Goal: Navigation & Orientation: Find specific page/section

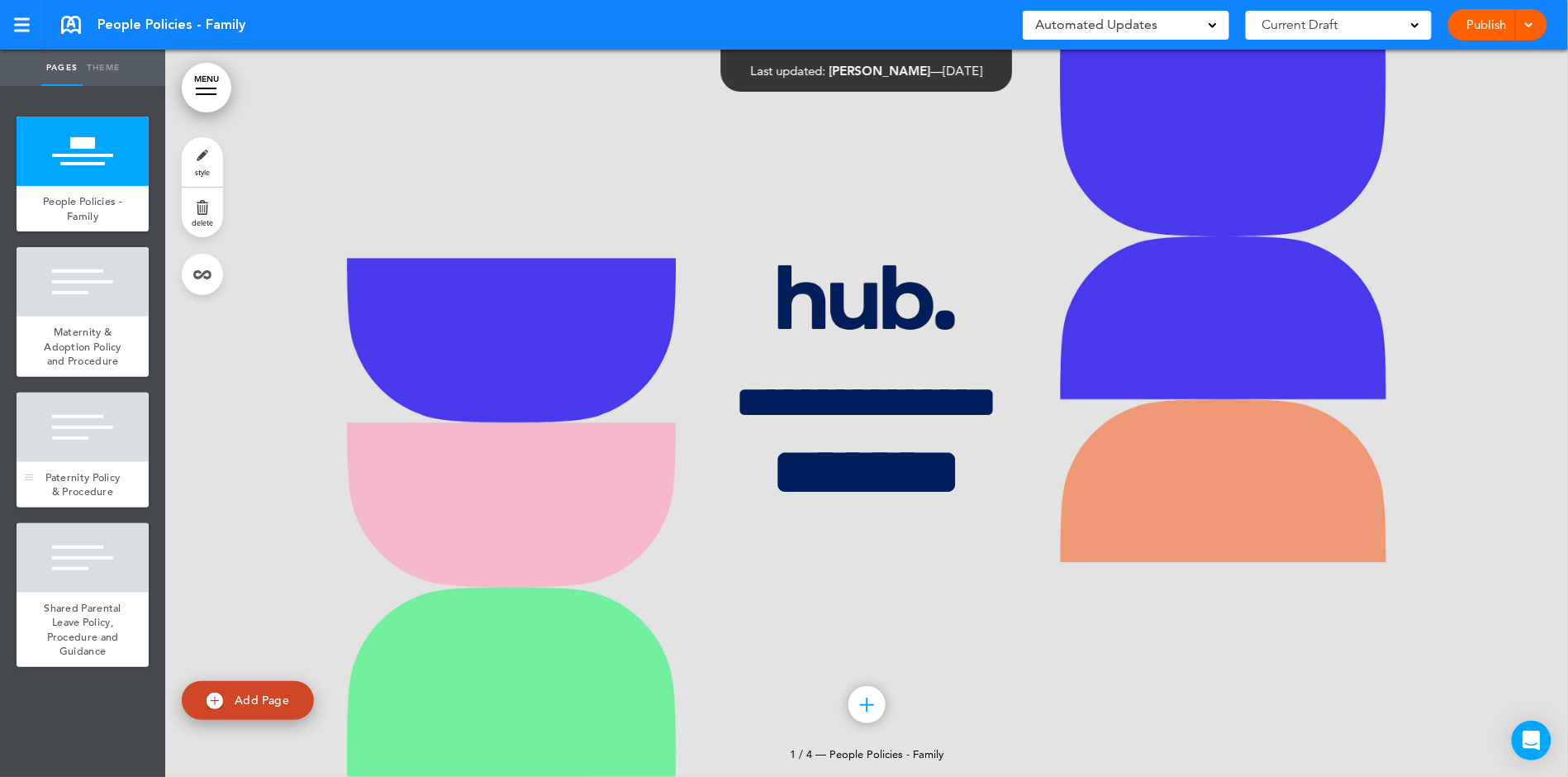
click at [81, 456] on div at bounding box center [82, 428] width 132 height 69
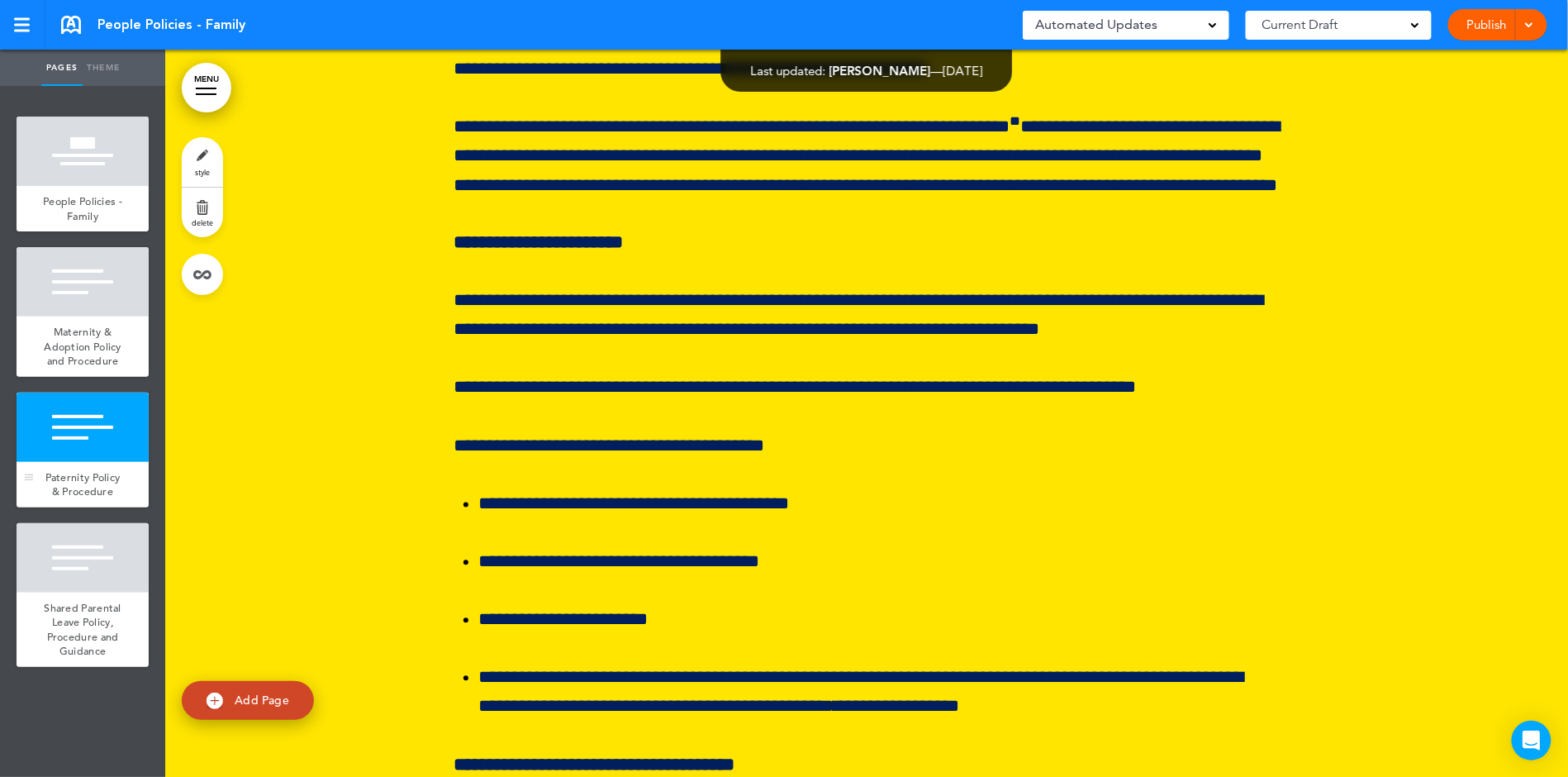
scroll to position [12762, 0]
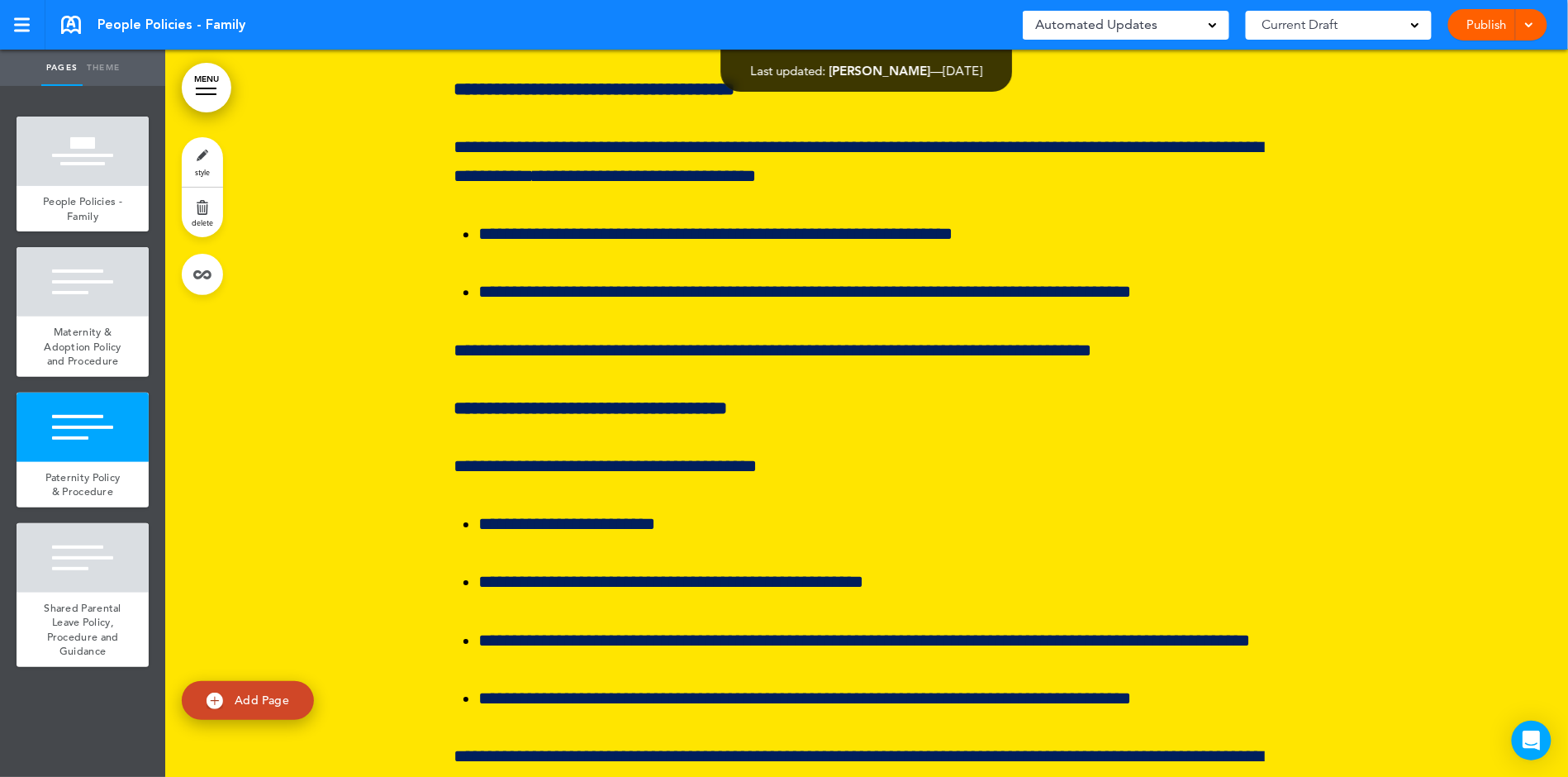
scroll to position [13490, 0]
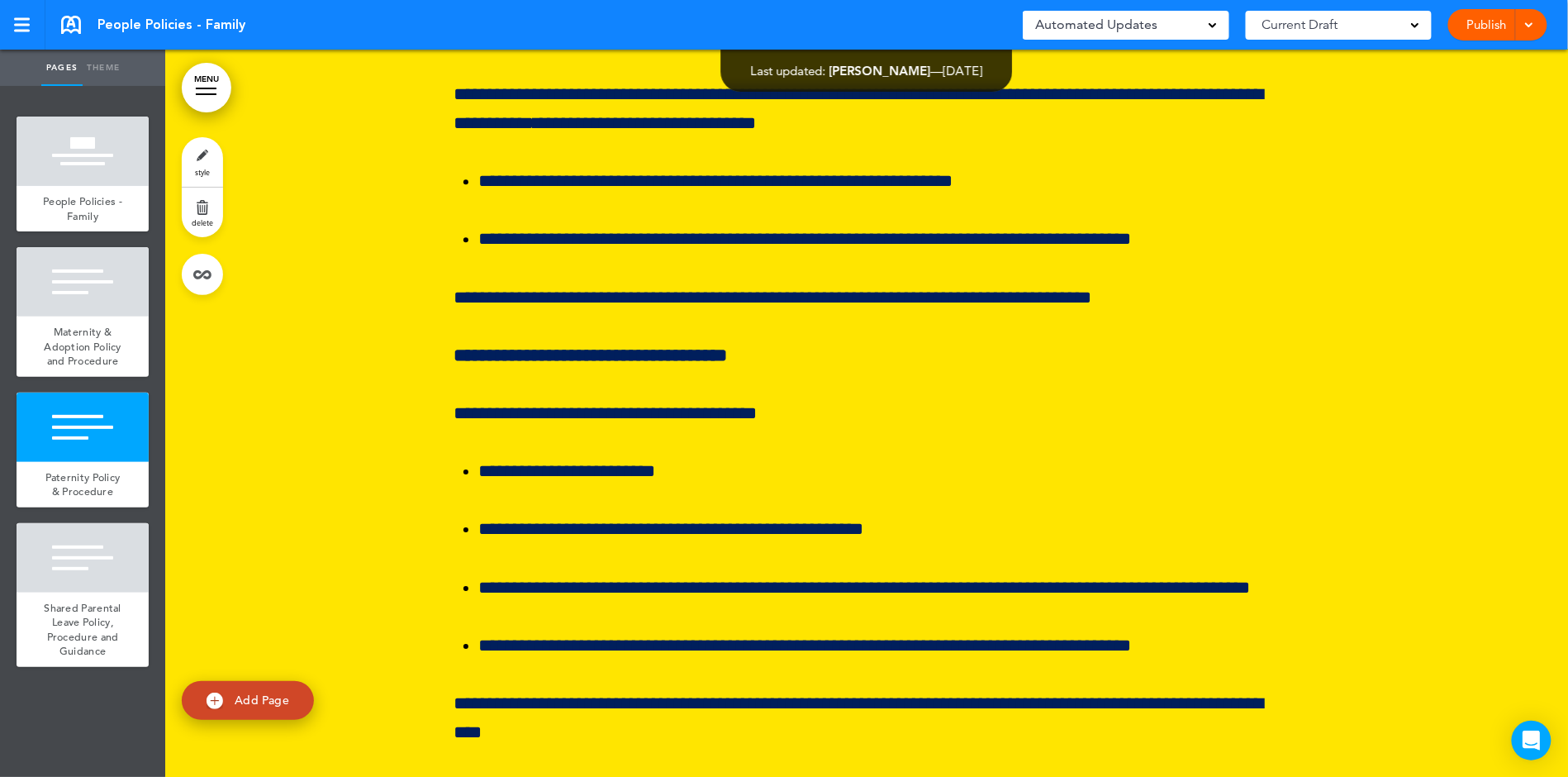
click at [1318, 569] on div at bounding box center [867, 403] width 1404 height 4087
click at [1403, 428] on div at bounding box center [867, 403] width 1404 height 4087
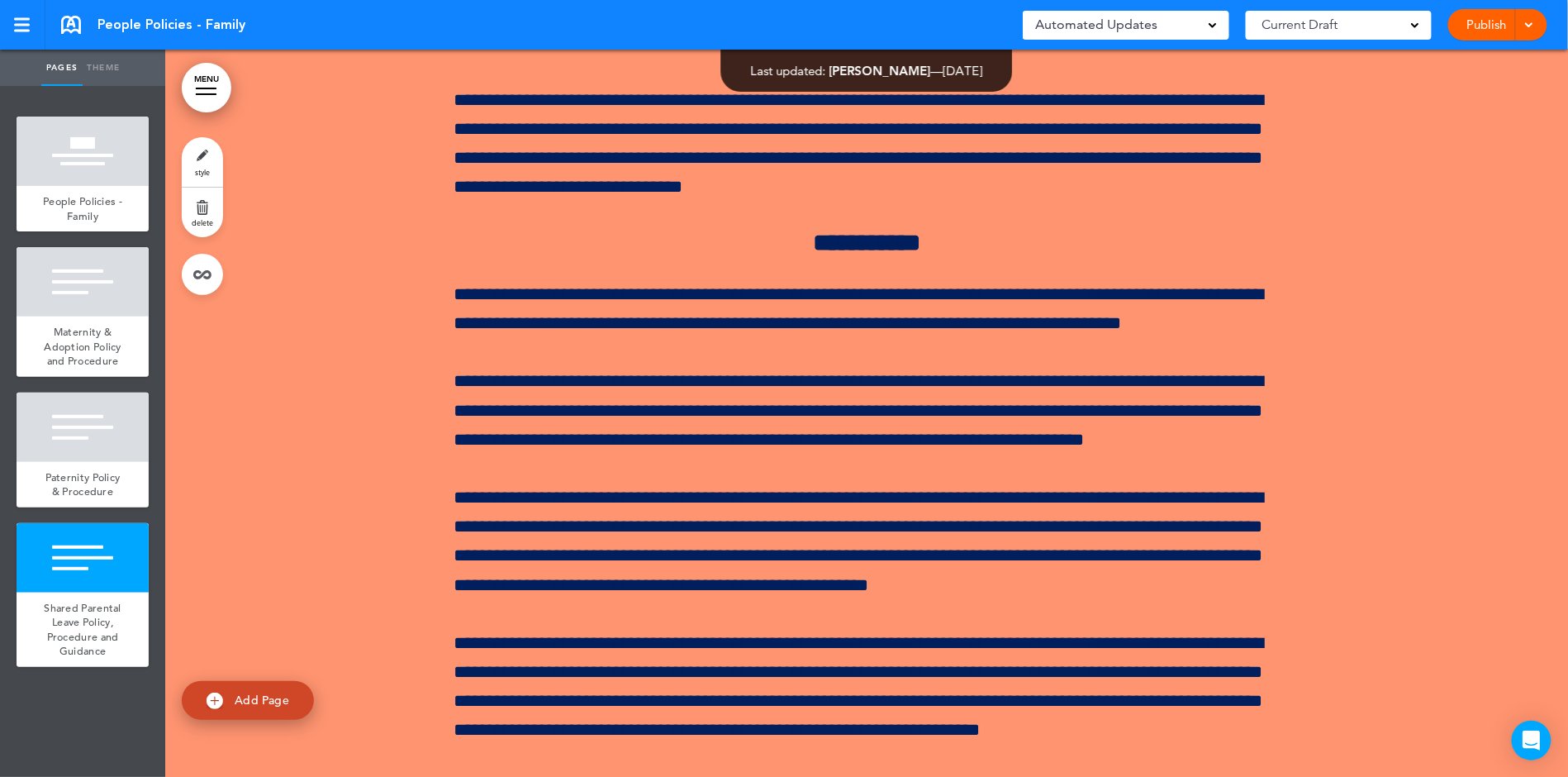
scroll to position [17572, 0]
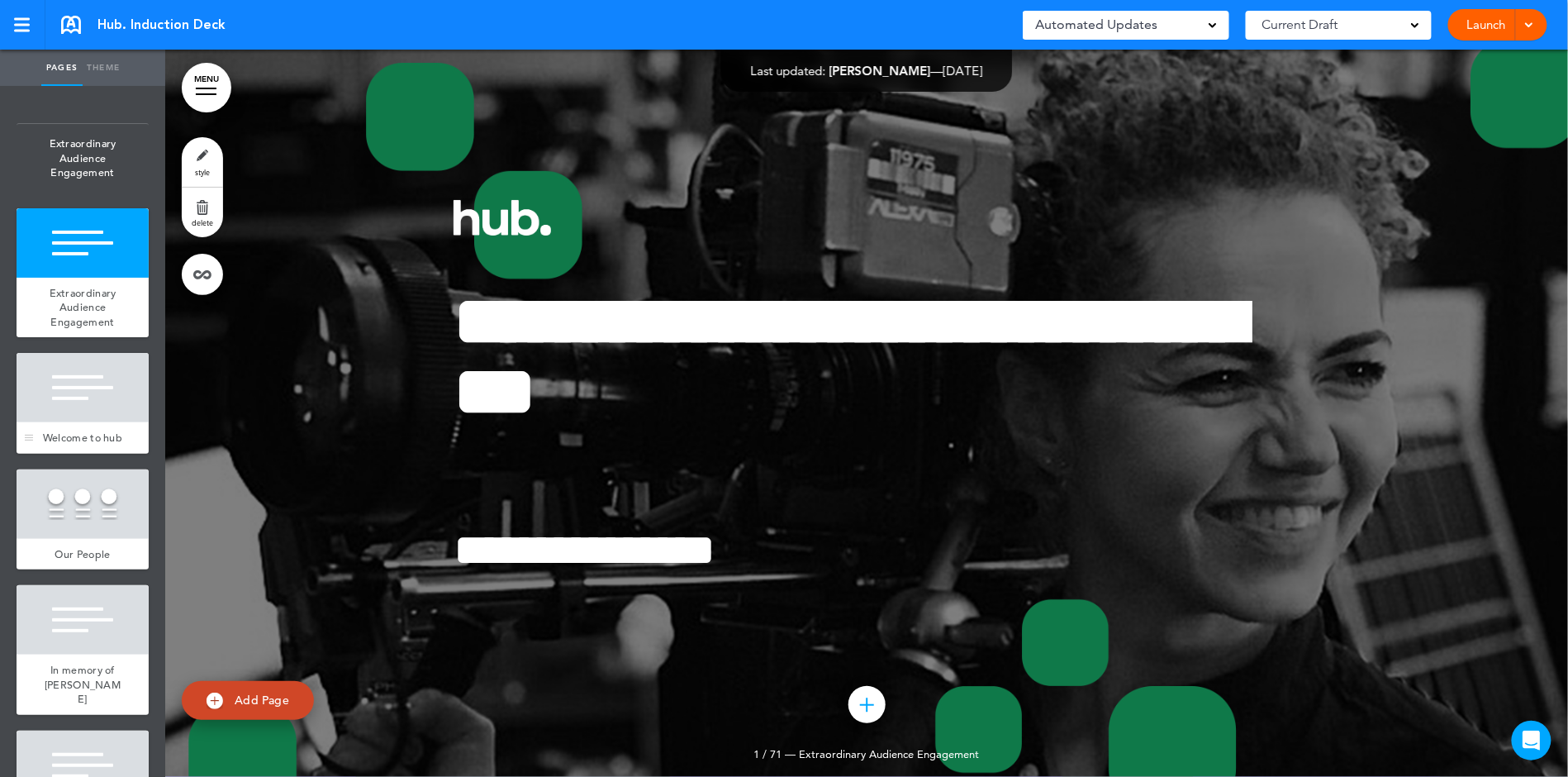
click at [82, 401] on div at bounding box center [82, 388] width 132 height 69
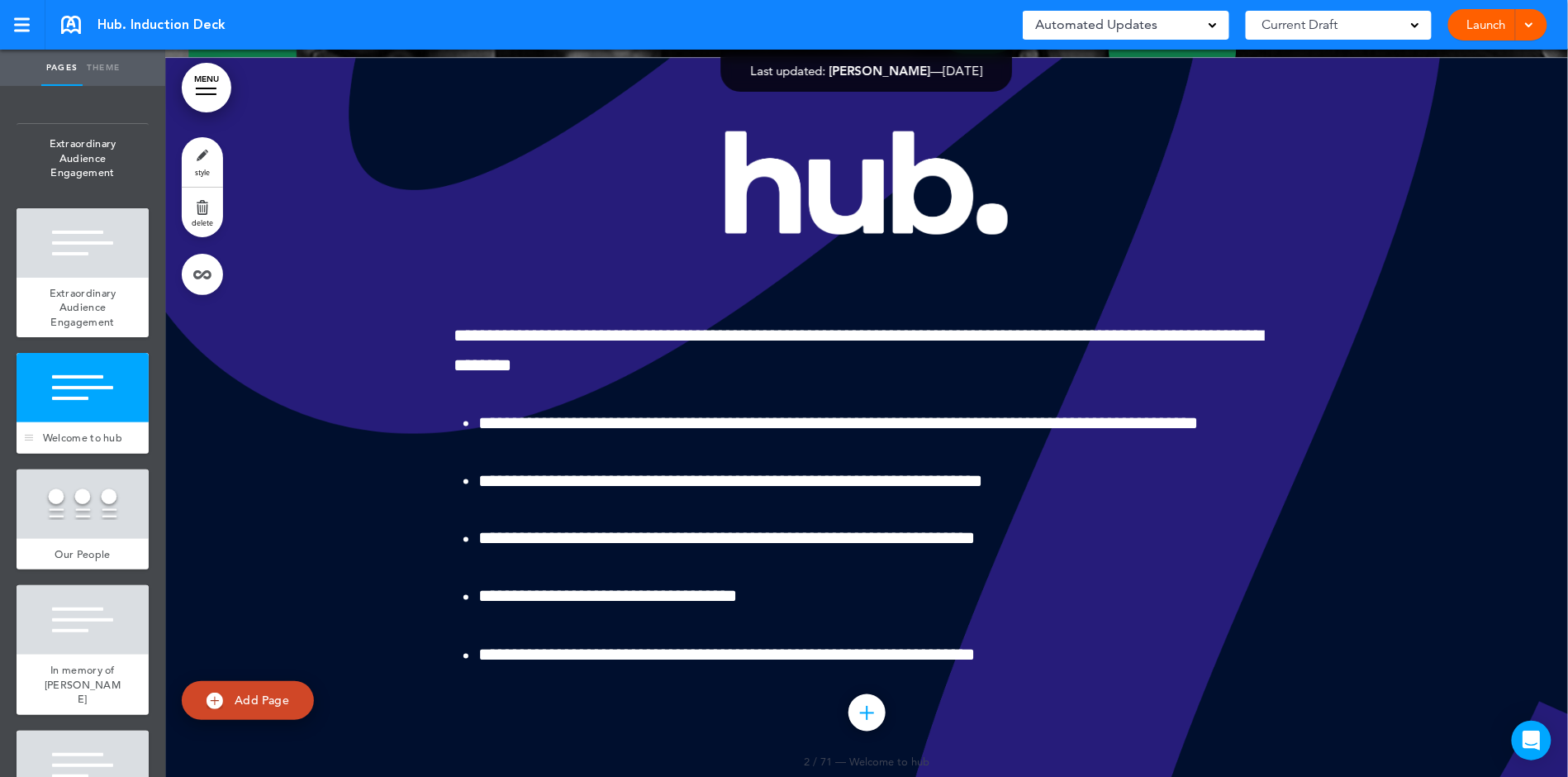
scroll to position [728, 0]
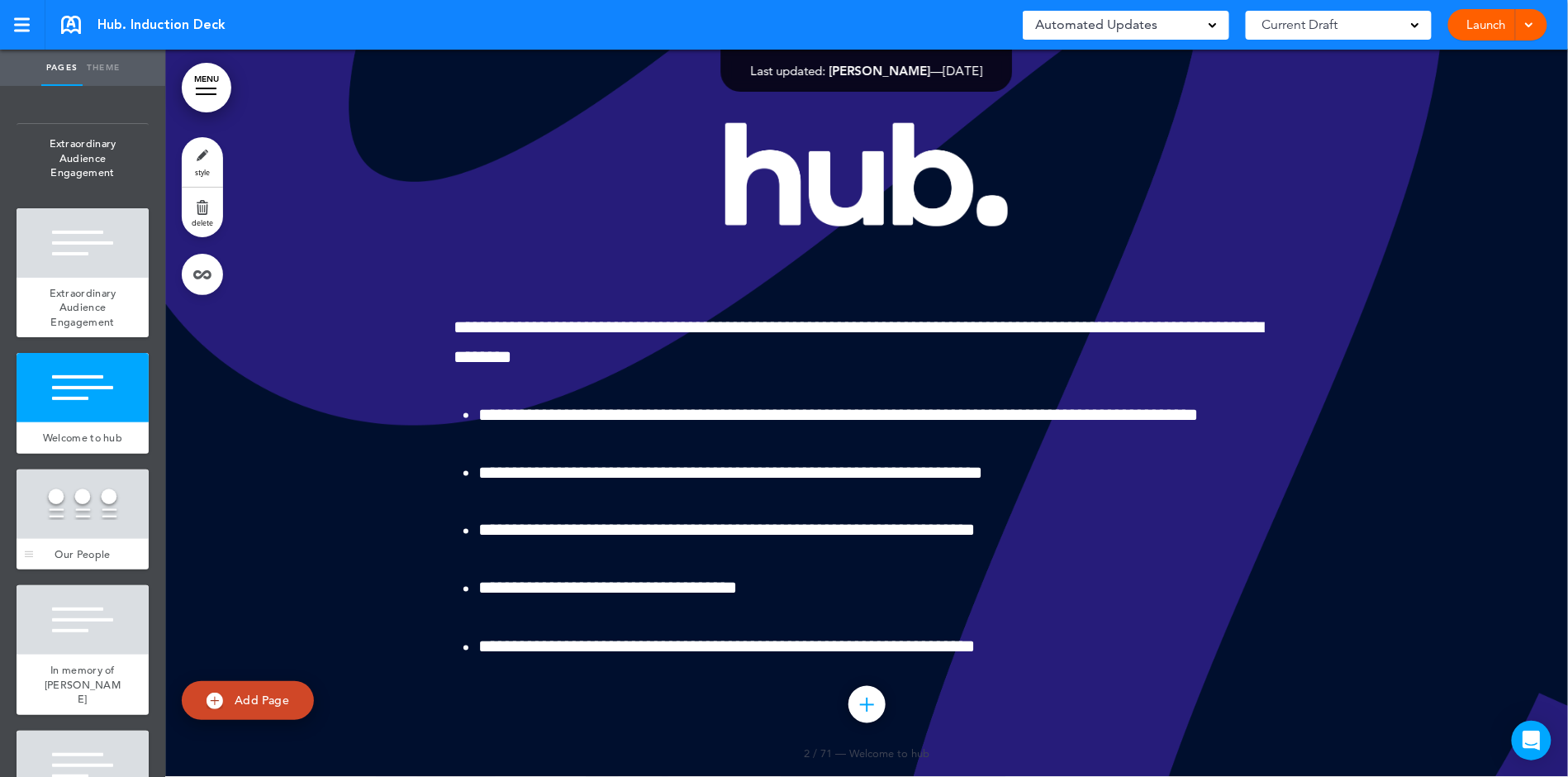
click at [87, 514] on div at bounding box center [82, 505] width 132 height 69
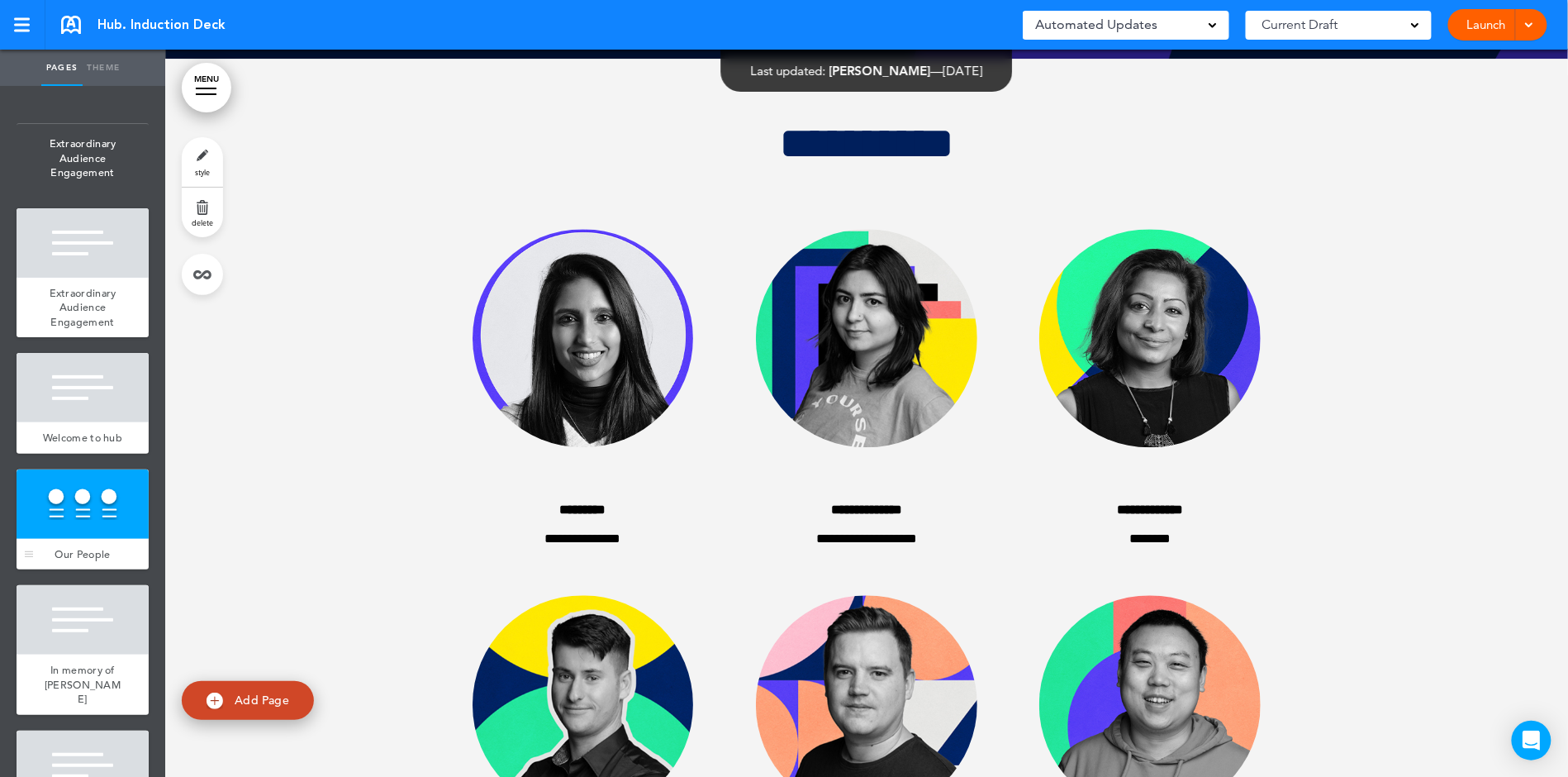
scroll to position [1455, 0]
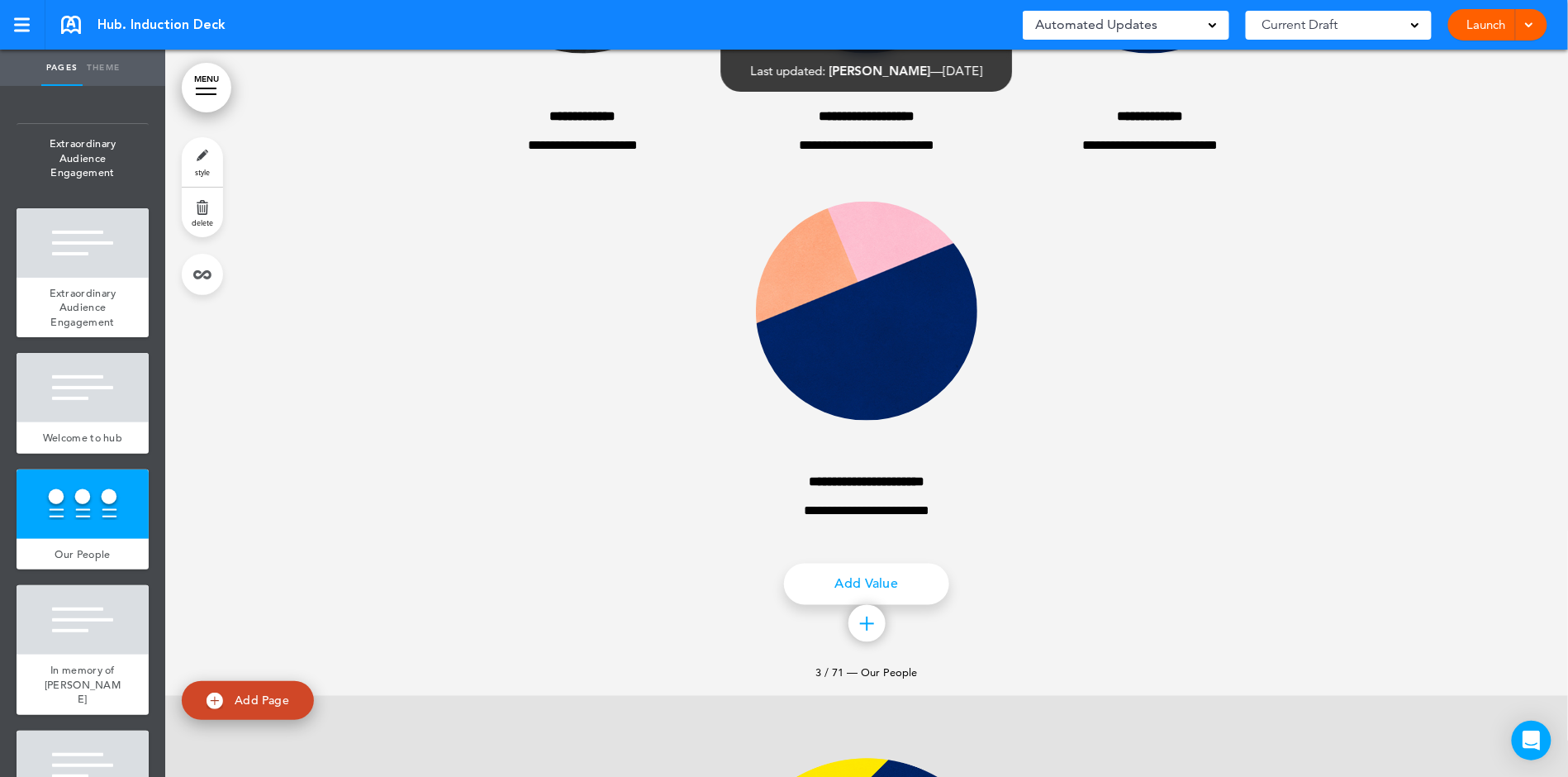
scroll to position [5600, 0]
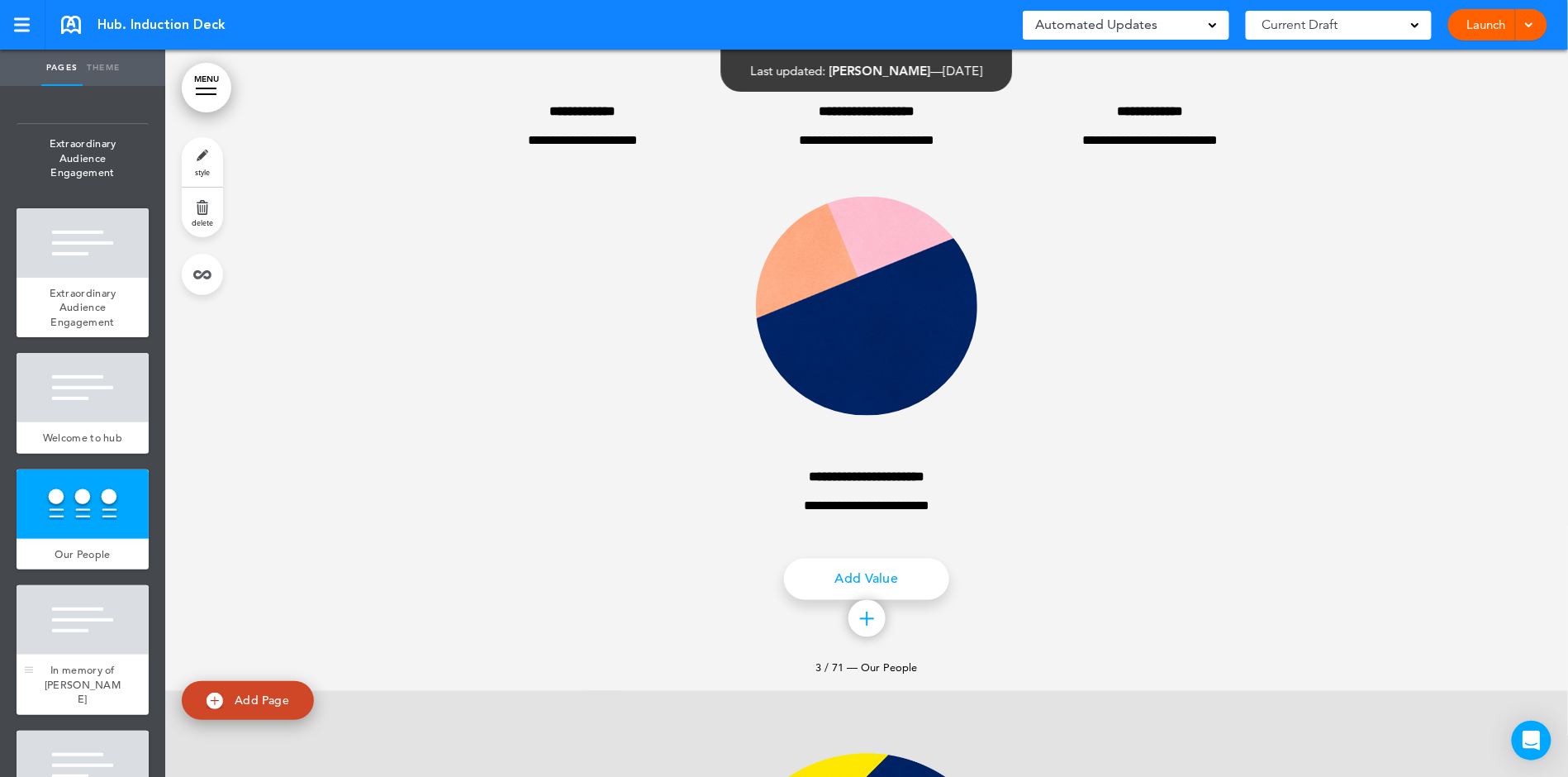
click at [90, 628] on div at bounding box center [82, 620] width 132 height 69
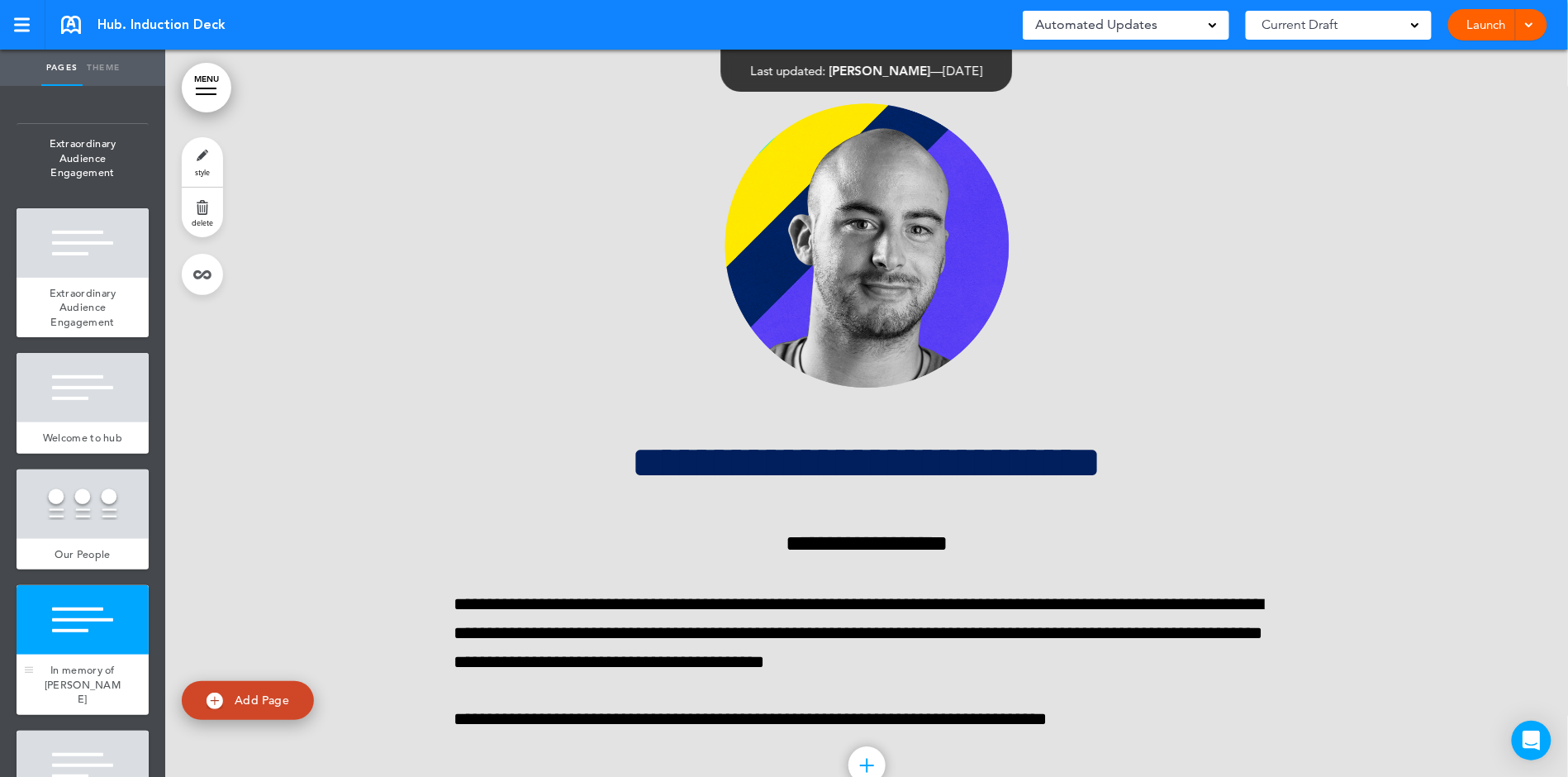
scroll to position [6257, 0]
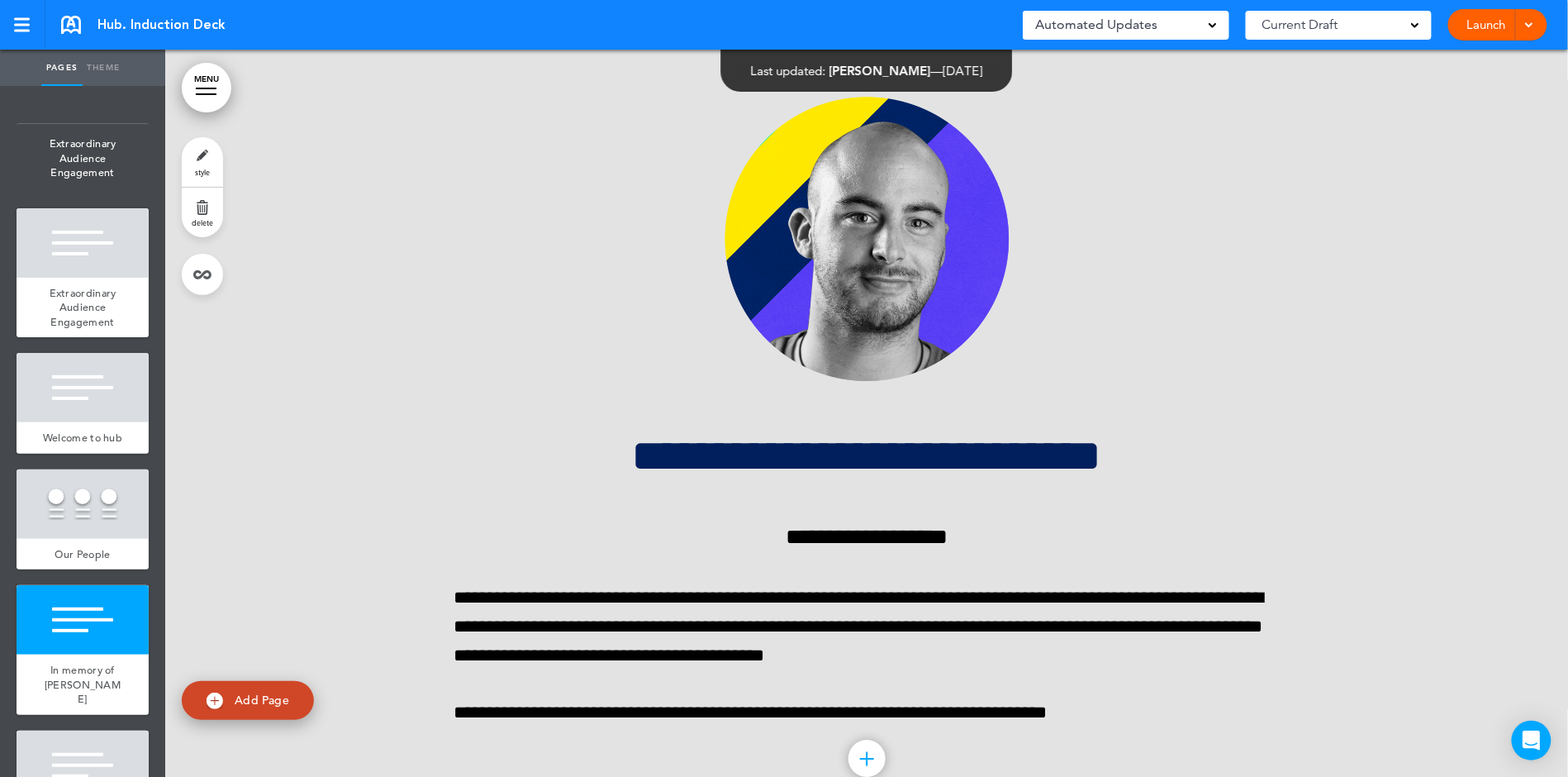
click at [74, 742] on div at bounding box center [82, 765] width 132 height 69
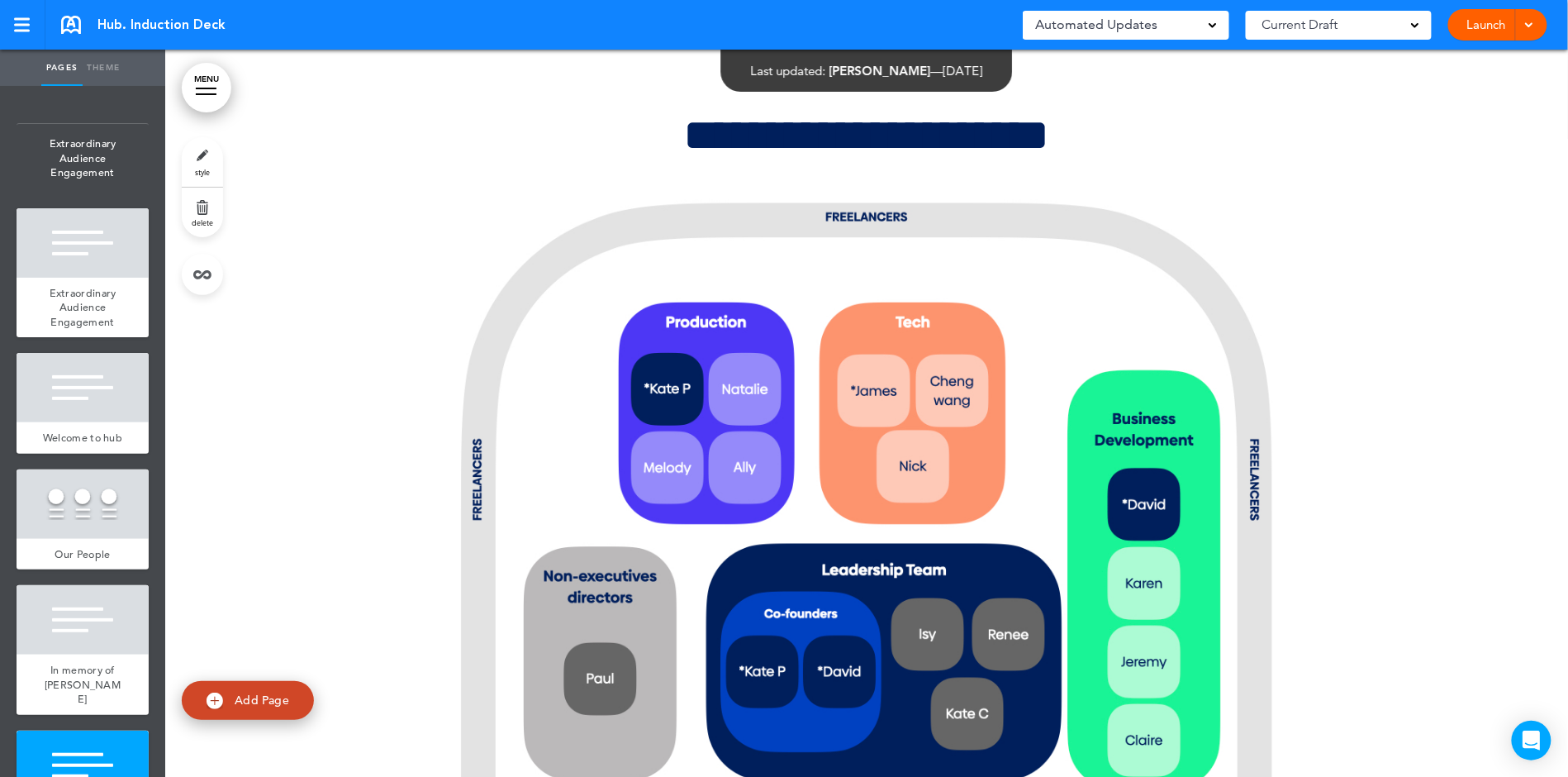
scroll to position [7057, 0]
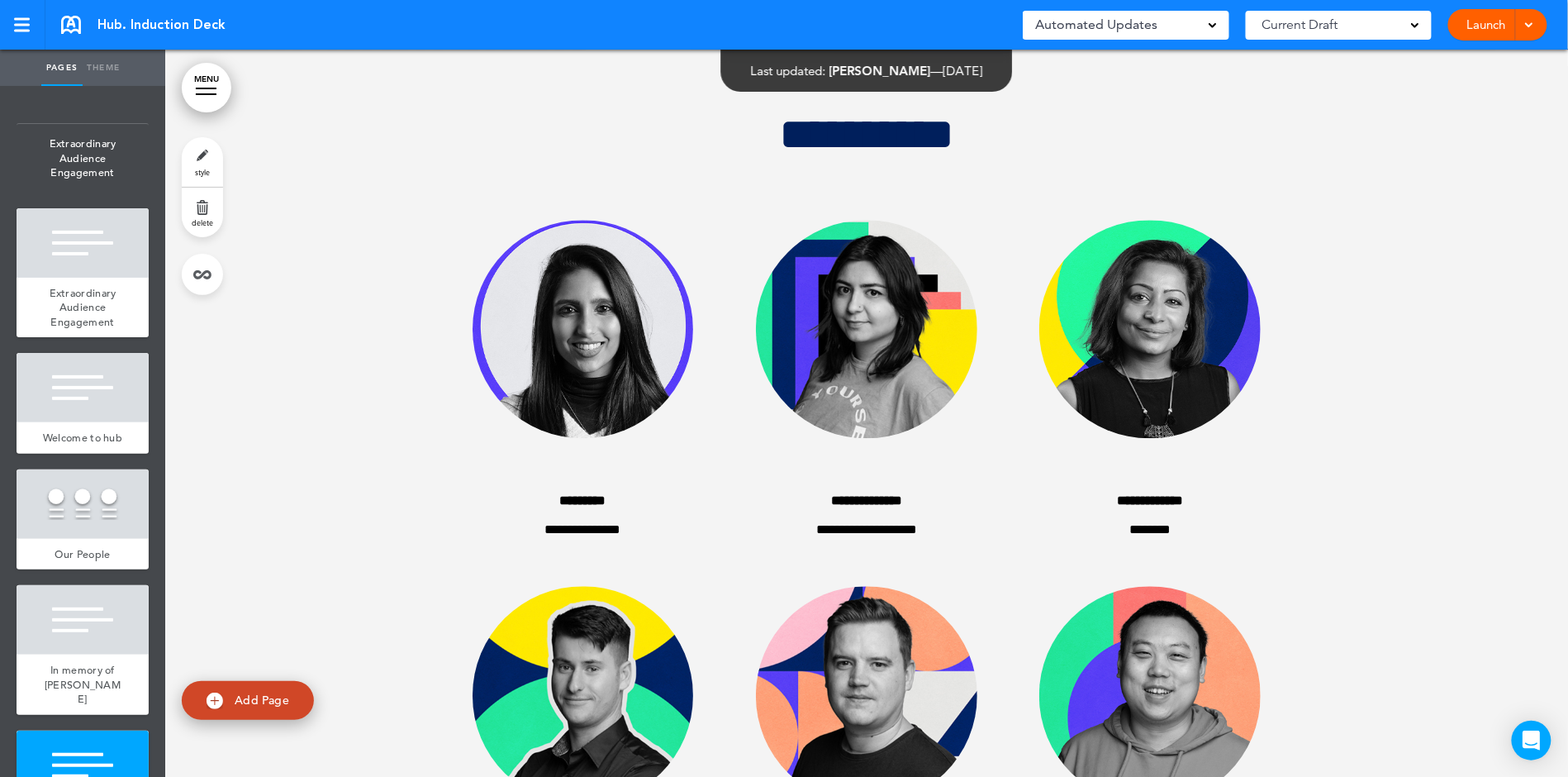
scroll to position [728, 0]
